Goal: Task Accomplishment & Management: Manage account settings

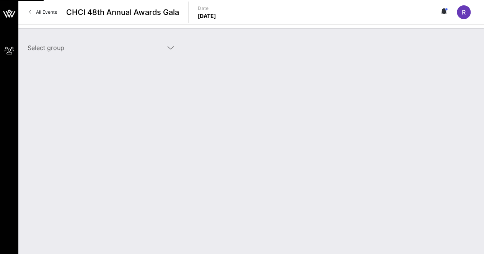
type input "PepsiCo (PepsiCo) [[PERSON_NAME], [PERSON_NAME][EMAIL_ADDRESS][PERSON_NAME][DOM…"
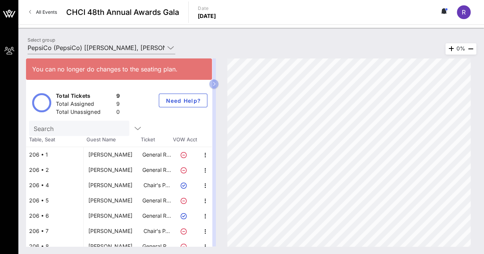
scroll to position [37, 0]
click at [180, 103] on span "Need Help?" at bounding box center [183, 101] width 36 height 7
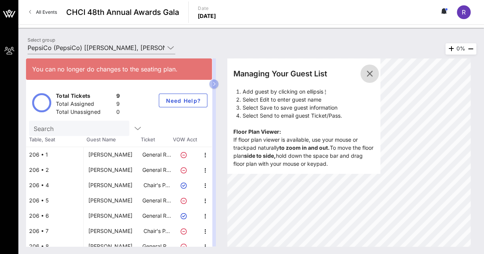
click at [374, 72] on icon "button" at bounding box center [369, 73] width 9 height 9
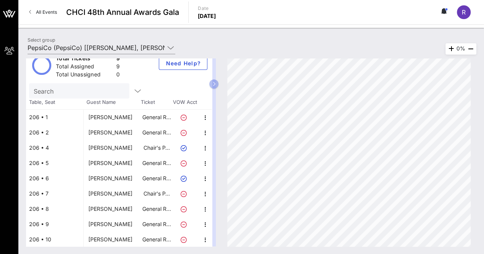
scroll to position [37, 0]
click at [154, 44] on input "PepsiCo (PepsiCo) [[PERSON_NAME], [PERSON_NAME][EMAIL_ADDRESS][PERSON_NAME][DOM…" at bounding box center [96, 48] width 137 height 12
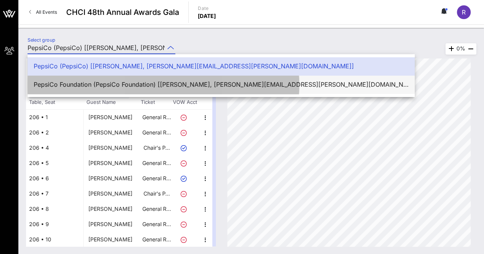
click at [152, 87] on div "PepsiCo Foundation (PepsiCo Foundation) [[PERSON_NAME], [PERSON_NAME][EMAIL_ADD…" at bounding box center [221, 84] width 375 height 7
type input "PepsiCo Foundation (PepsiCo Foundation) [[PERSON_NAME], [PERSON_NAME][EMAIL_ADD…"
